Goal: Find specific page/section: Find specific page/section

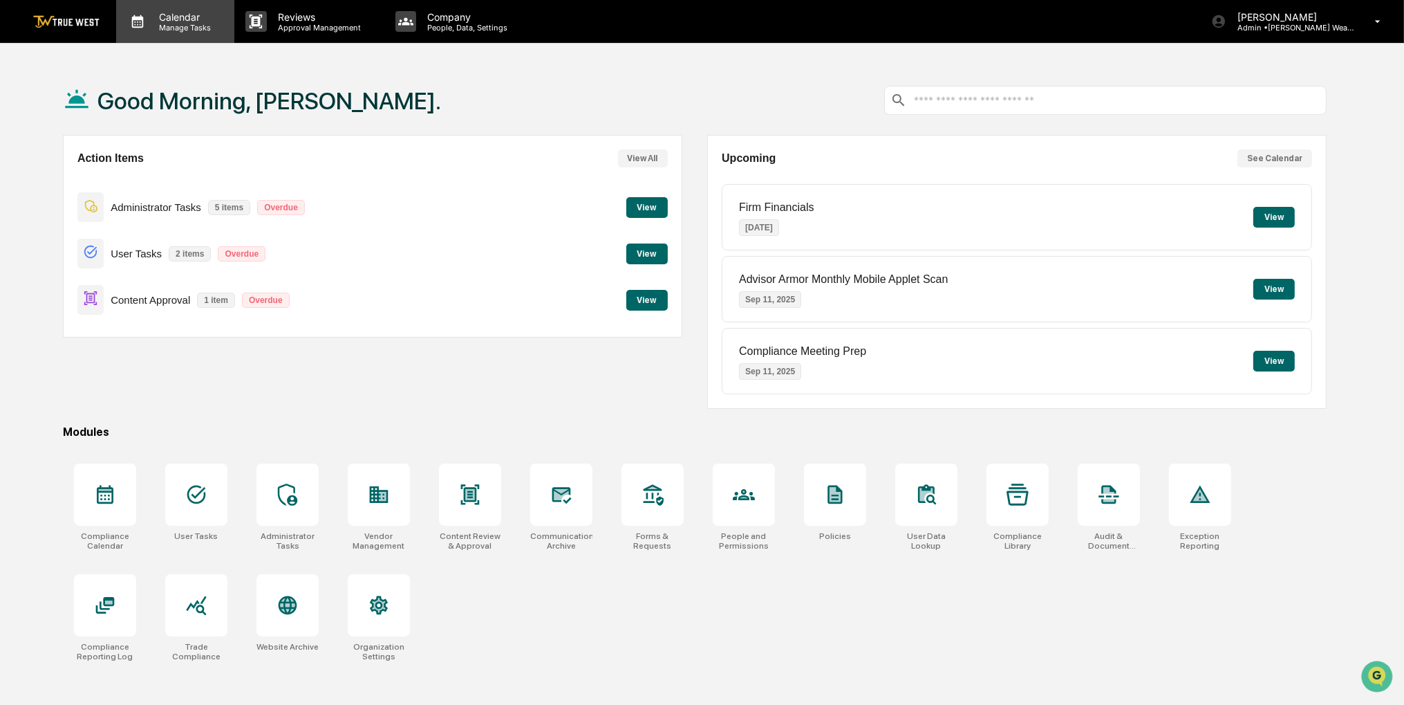
click at [181, 39] on div "Calendar Manage Tasks" at bounding box center [175, 21] width 118 height 43
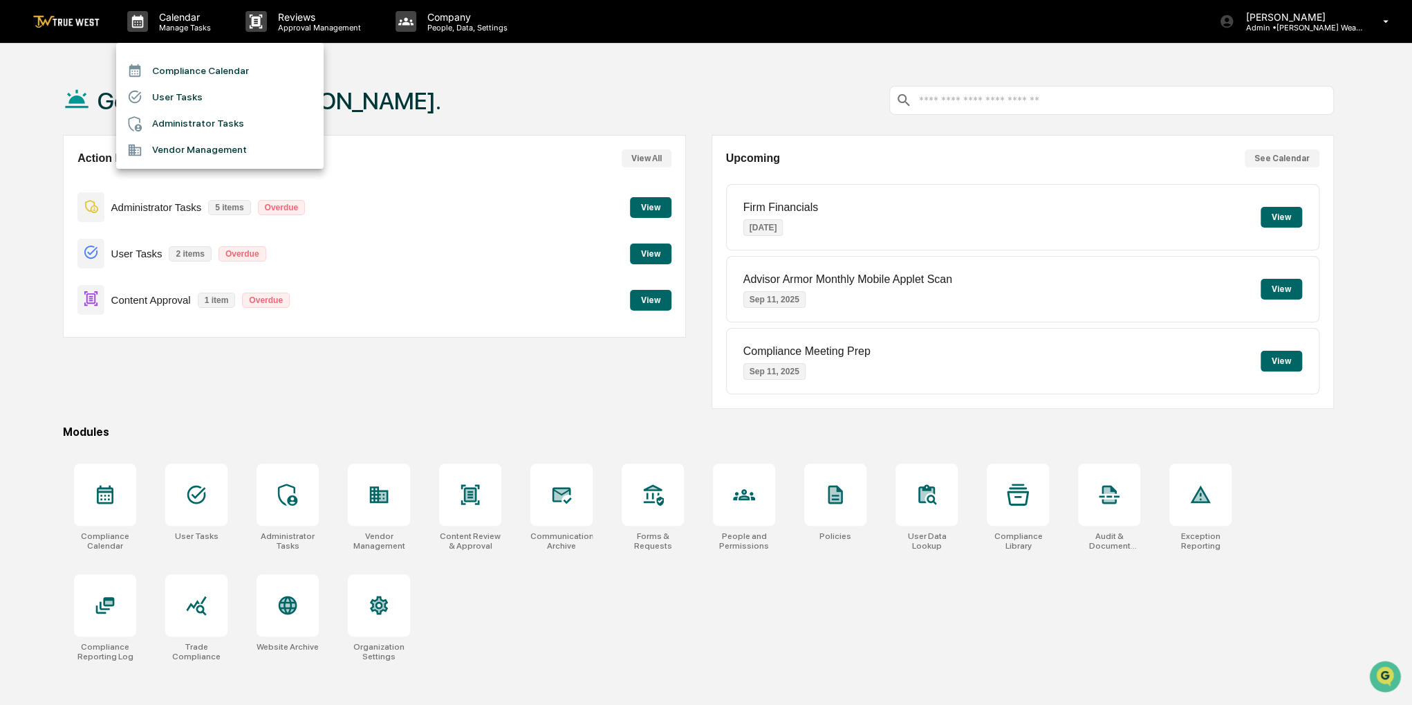
click at [185, 64] on li "Compliance Calendar" at bounding box center [219, 70] width 207 height 26
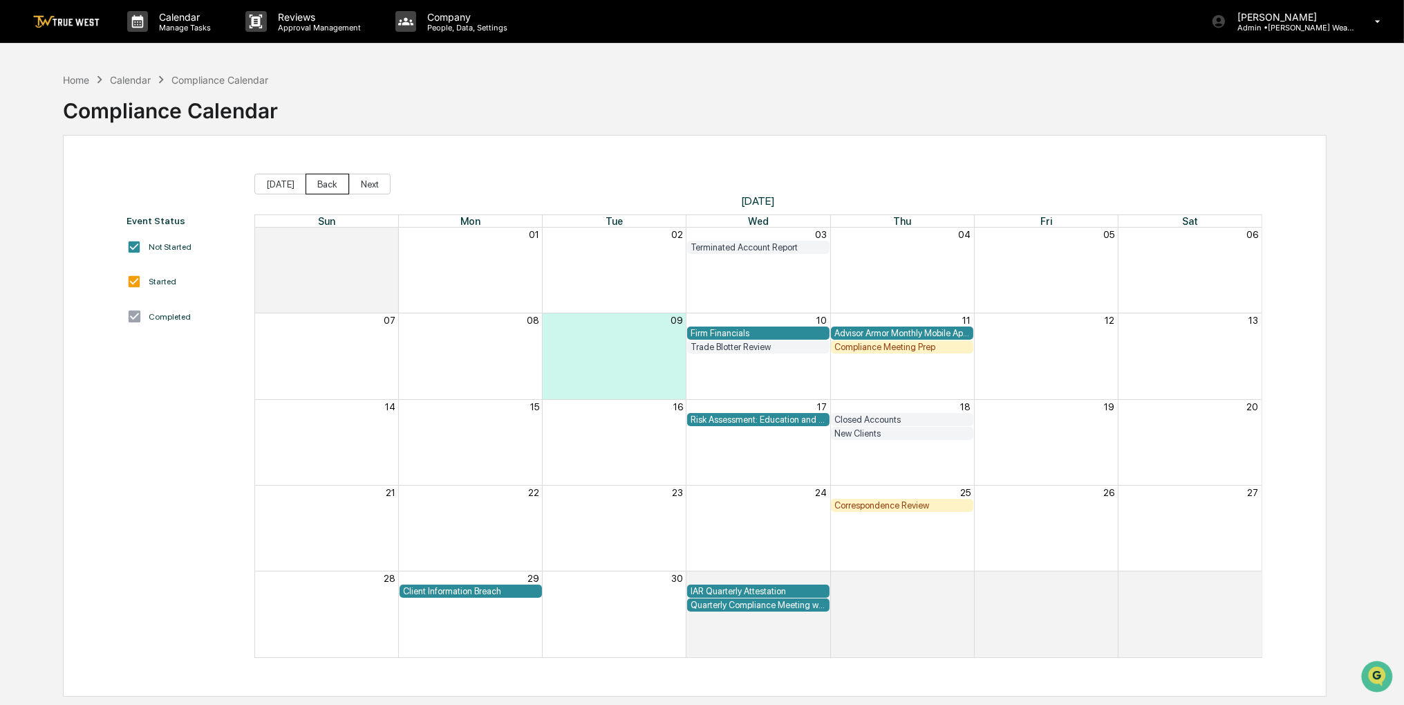
click at [313, 187] on button "Back" at bounding box center [328, 184] width 44 height 21
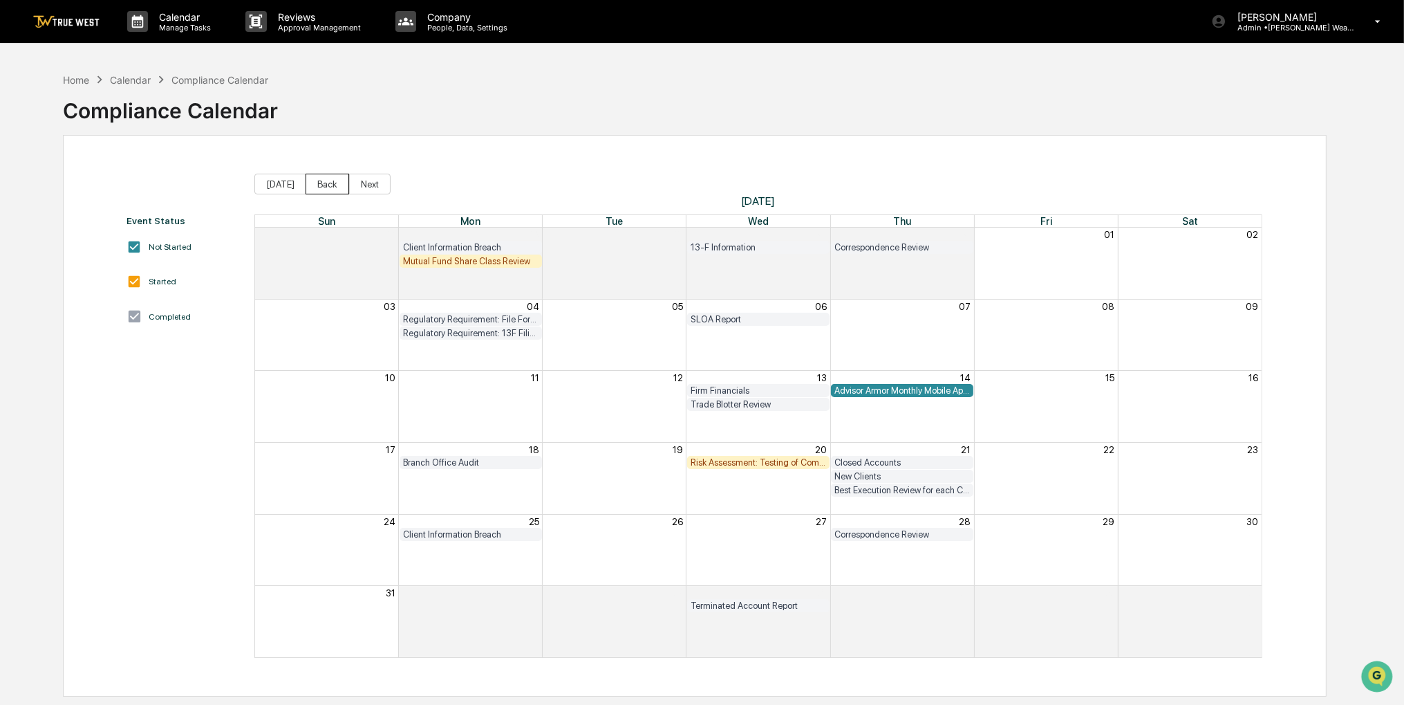
click at [313, 186] on button "Back" at bounding box center [328, 184] width 44 height 21
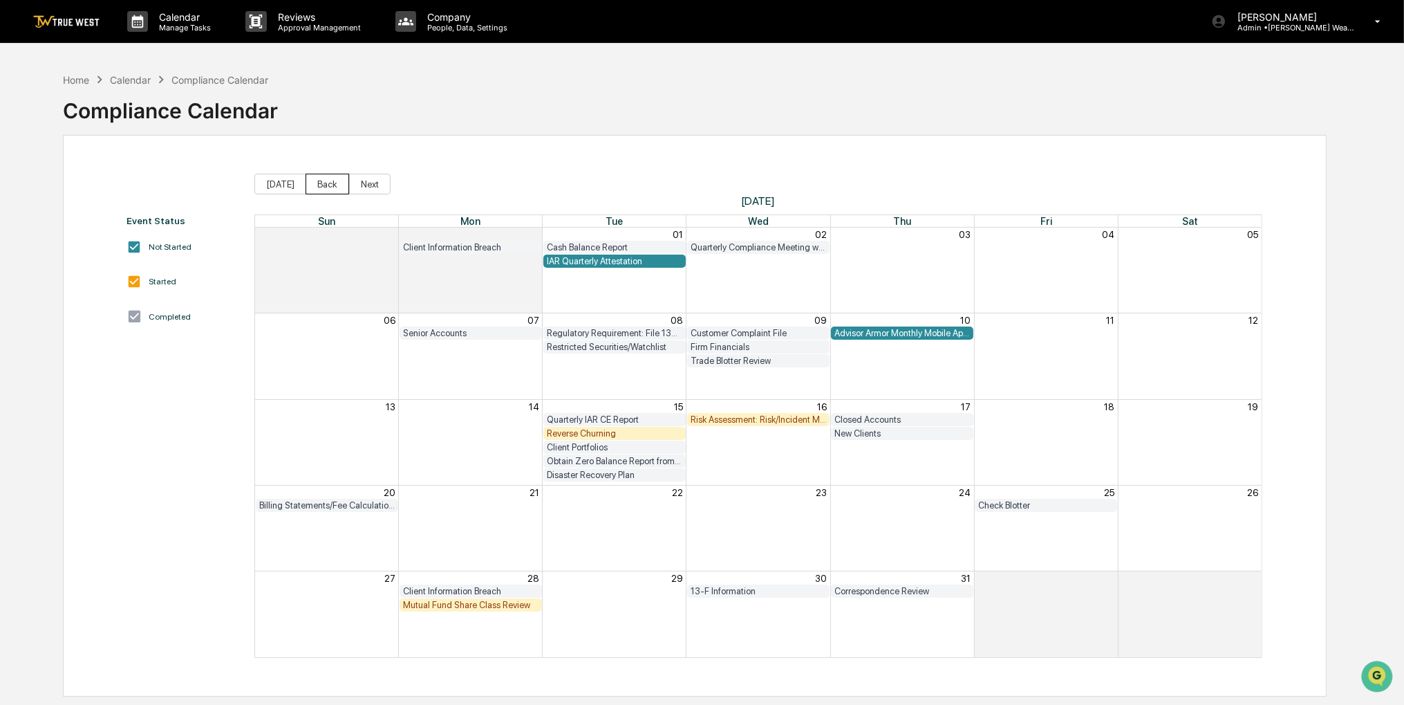
click at [313, 186] on button "Back" at bounding box center [328, 184] width 44 height 21
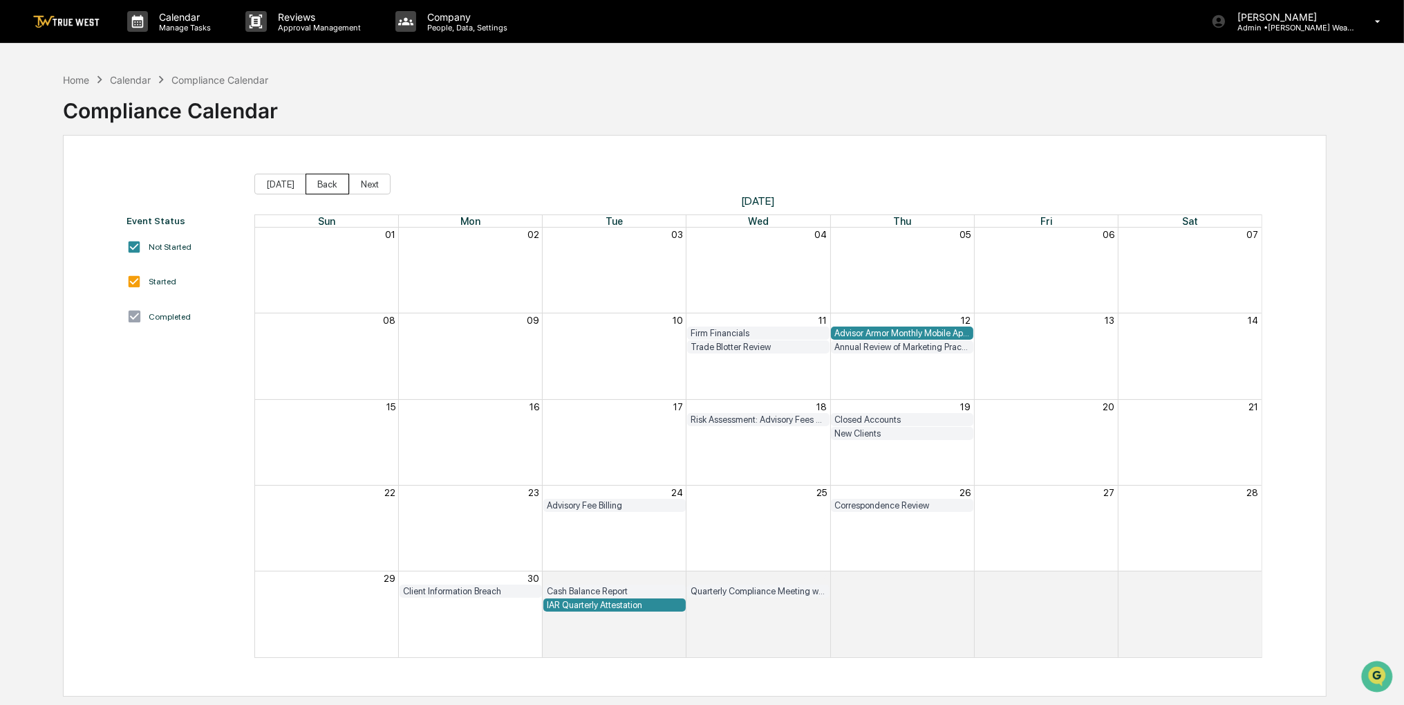
click at [313, 186] on button "Back" at bounding box center [328, 184] width 44 height 21
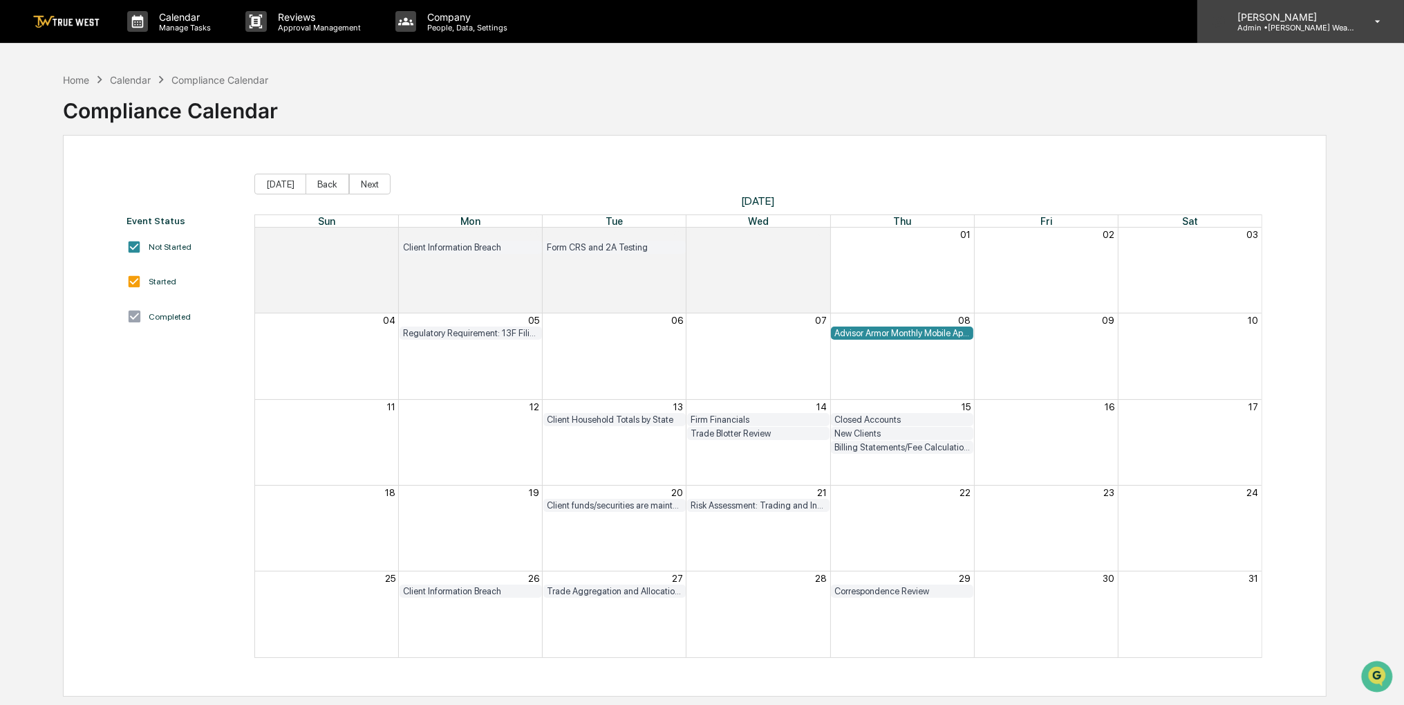
click at [1363, 28] on div "[PERSON_NAME] Admin • [PERSON_NAME] Wealth" at bounding box center [1301, 21] width 207 height 43
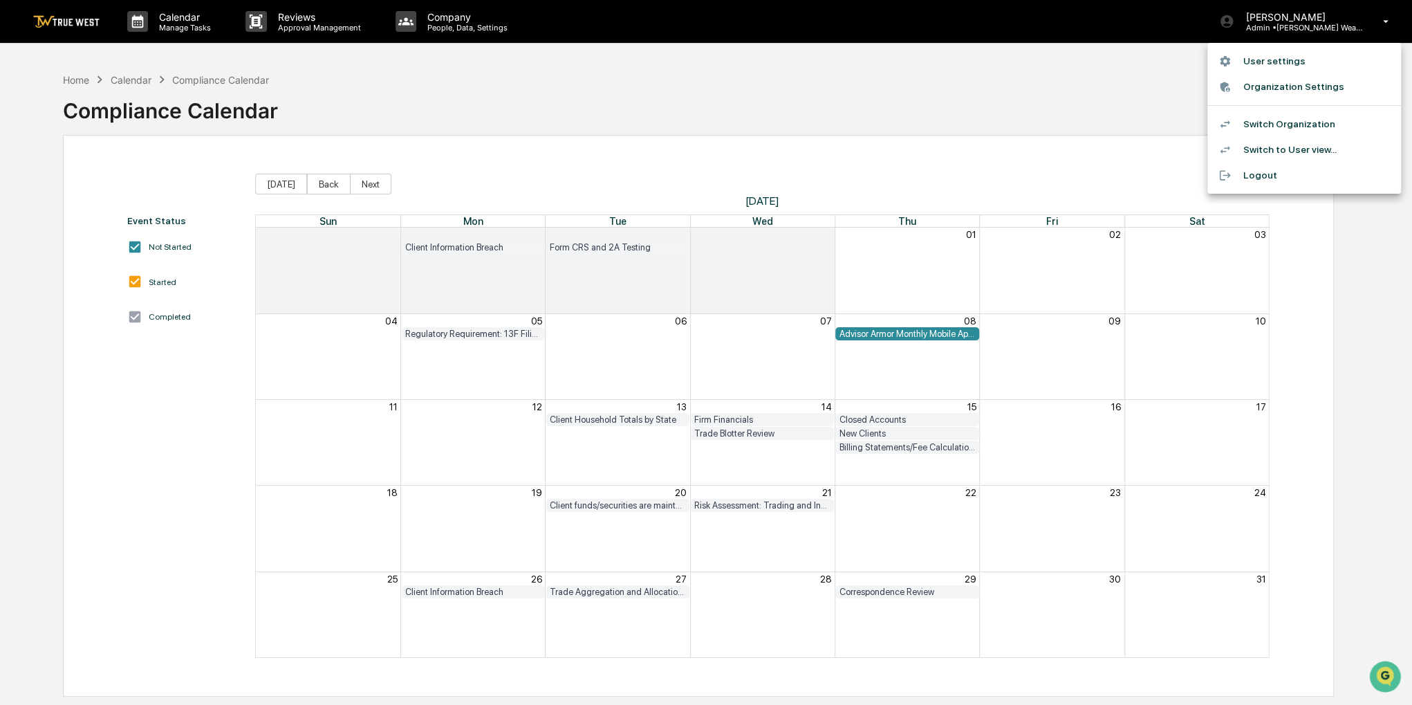
click at [1322, 118] on li "Switch Organization" at bounding box center [1304, 124] width 194 height 26
